Goal: Check status: Check status

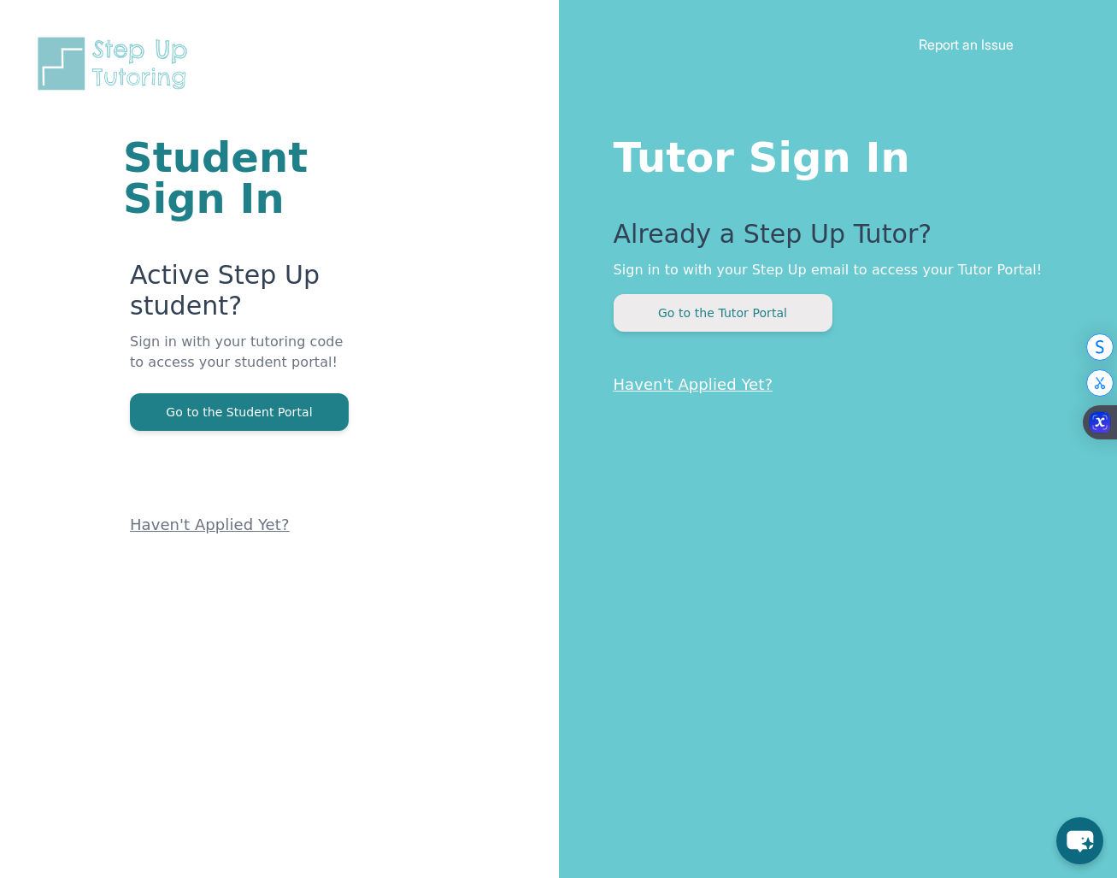
click at [663, 318] on button "Go to the Tutor Portal" at bounding box center [723, 313] width 219 height 38
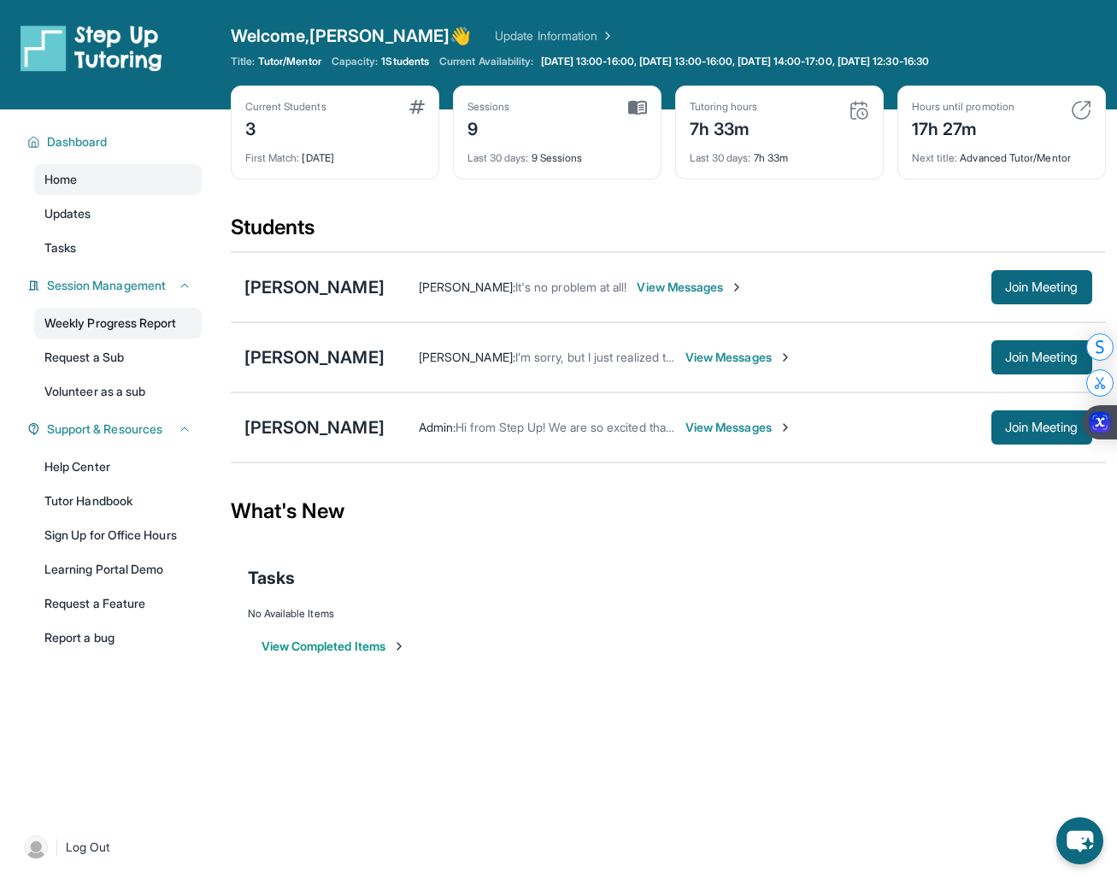
click at [175, 315] on link "Weekly Progress Report" at bounding box center [118, 323] width 168 height 31
click at [158, 326] on link "Weekly Progress Report" at bounding box center [118, 323] width 168 height 31
click at [151, 321] on link "Weekly Progress Report" at bounding box center [118, 323] width 168 height 31
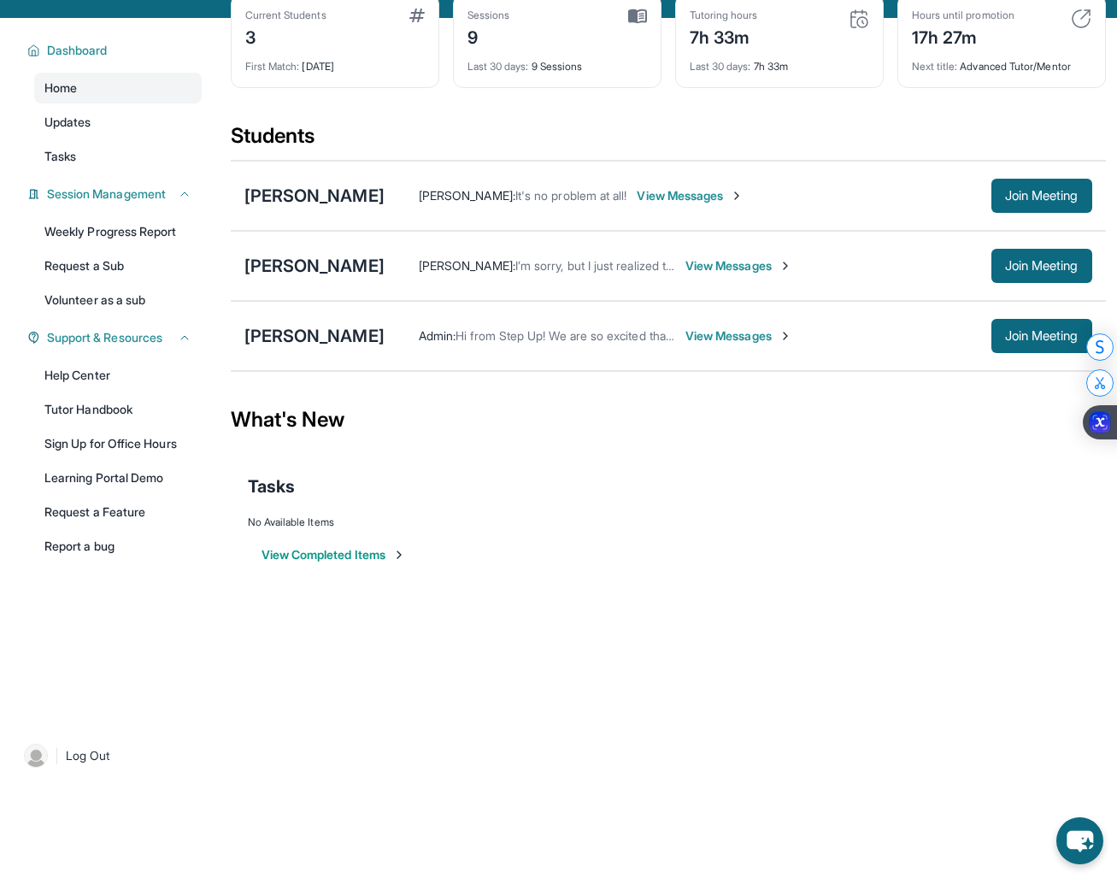
scroll to position [91, 0]
click at [398, 566] on div "View Completed Items" at bounding box center [668, 555] width 841 height 51
click at [398, 550] on img at bounding box center [399, 556] width 14 height 14
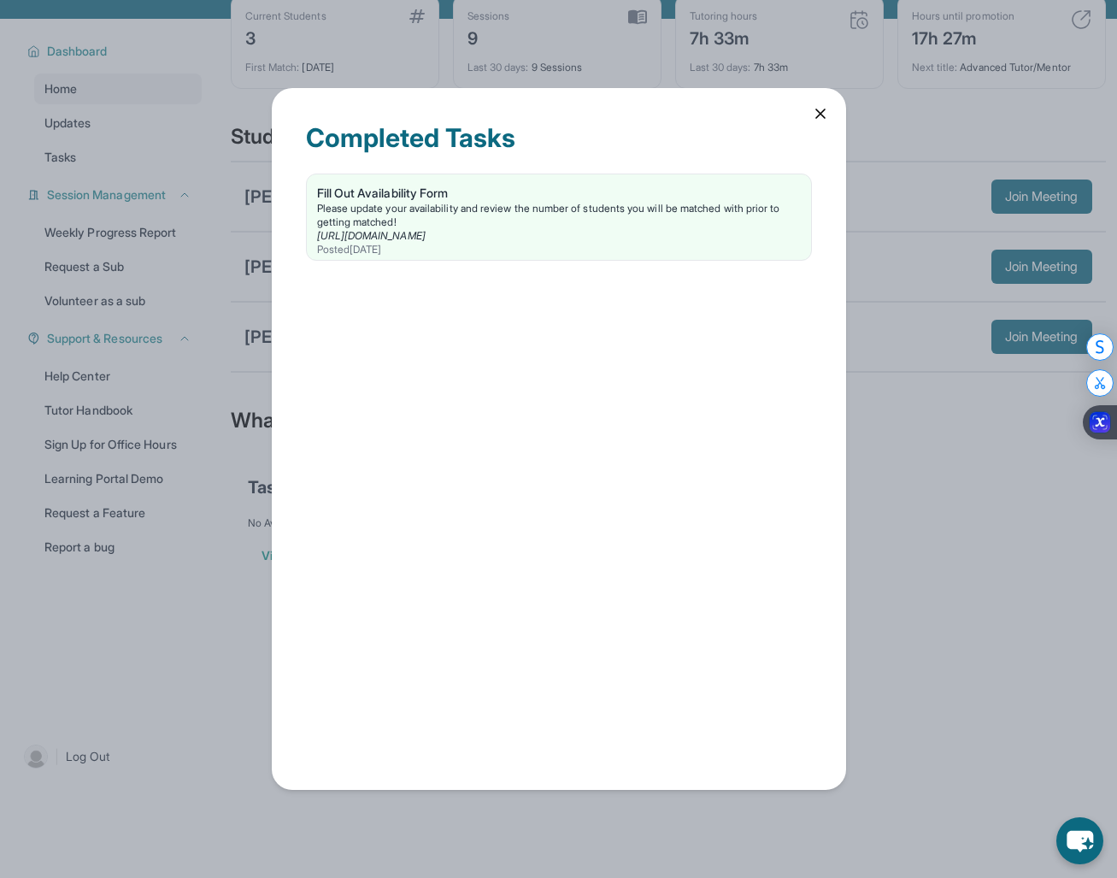
click at [814, 111] on icon at bounding box center [820, 113] width 17 height 17
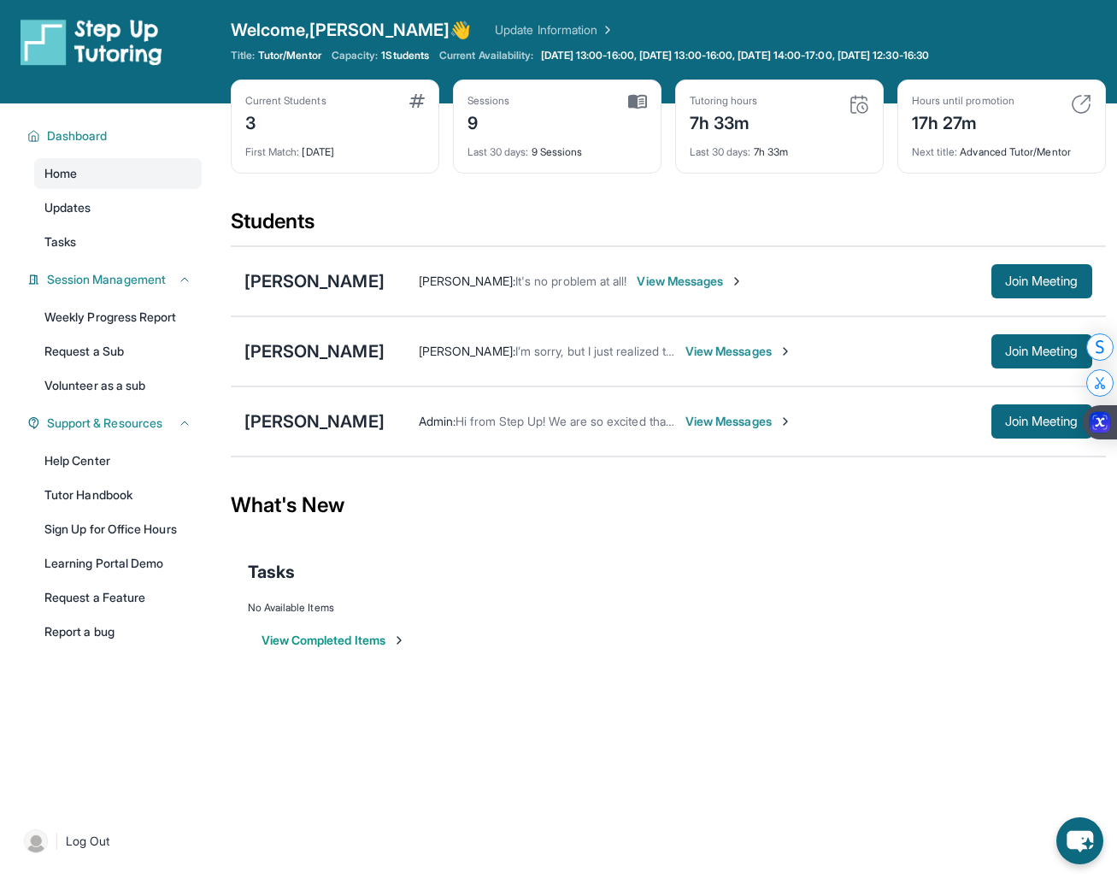
scroll to position [0, 0]
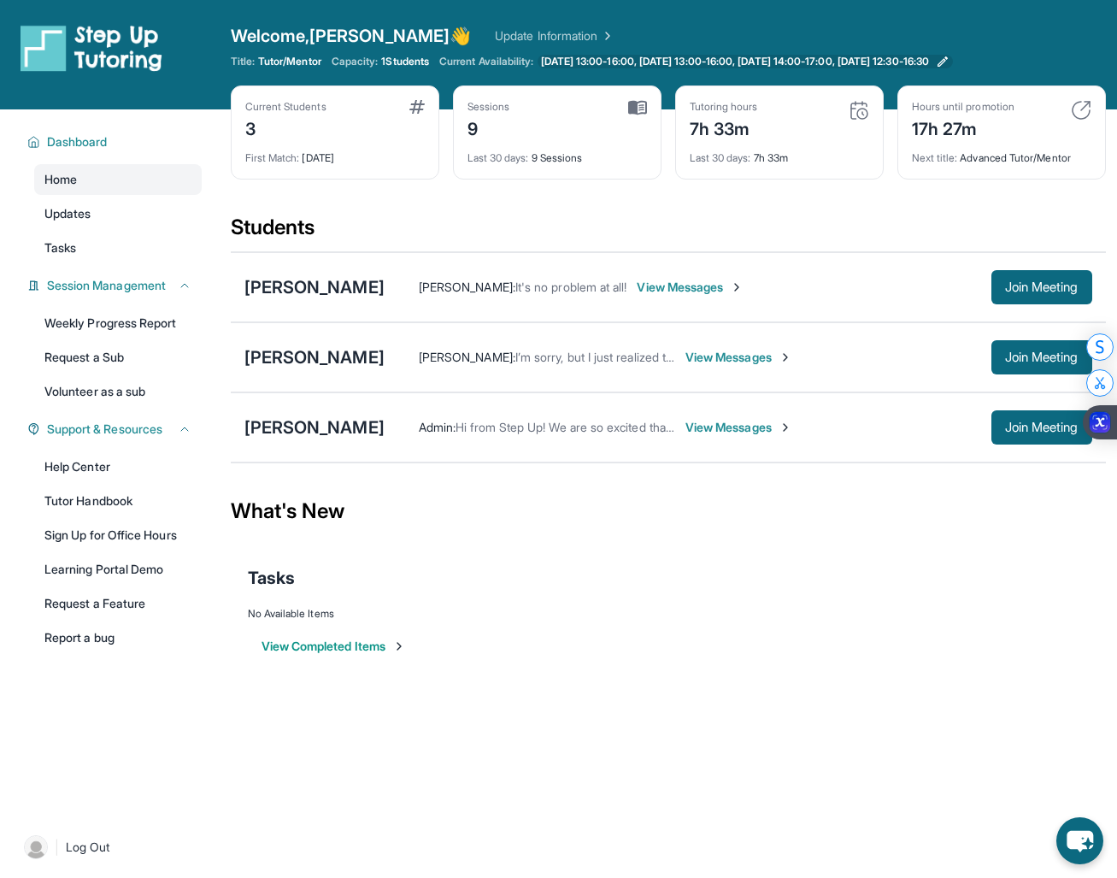
click at [746, 67] on span "[DATE] 13:00-16:00, [DATE] 13:00-16:00, [DATE] 14:00-17:00, [DATE] 12:30-16:30" at bounding box center [735, 62] width 388 height 14
